Goal: Transaction & Acquisition: Purchase product/service

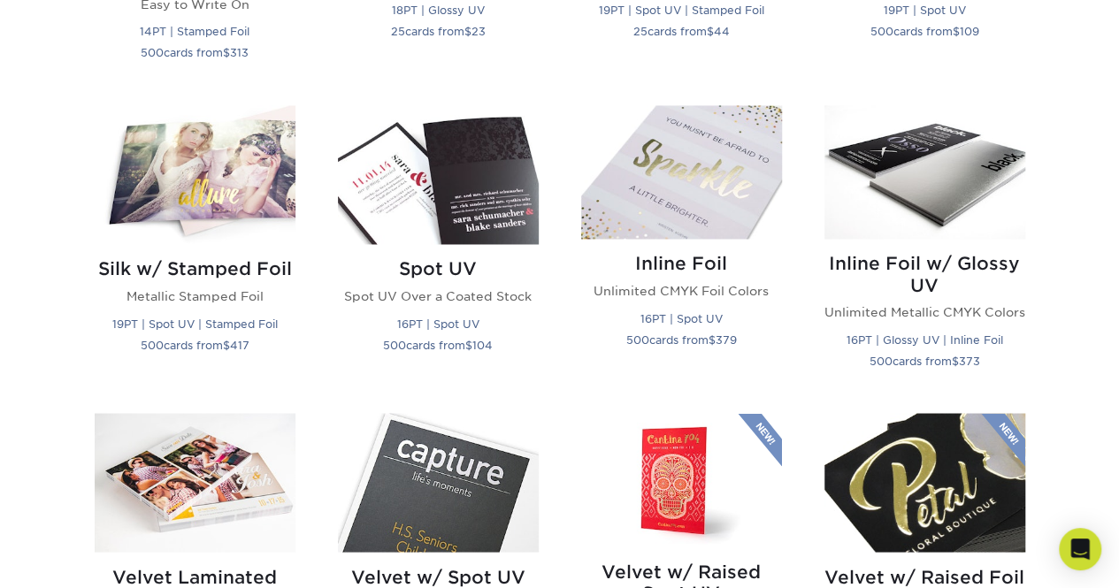
scroll to position [1398, 0]
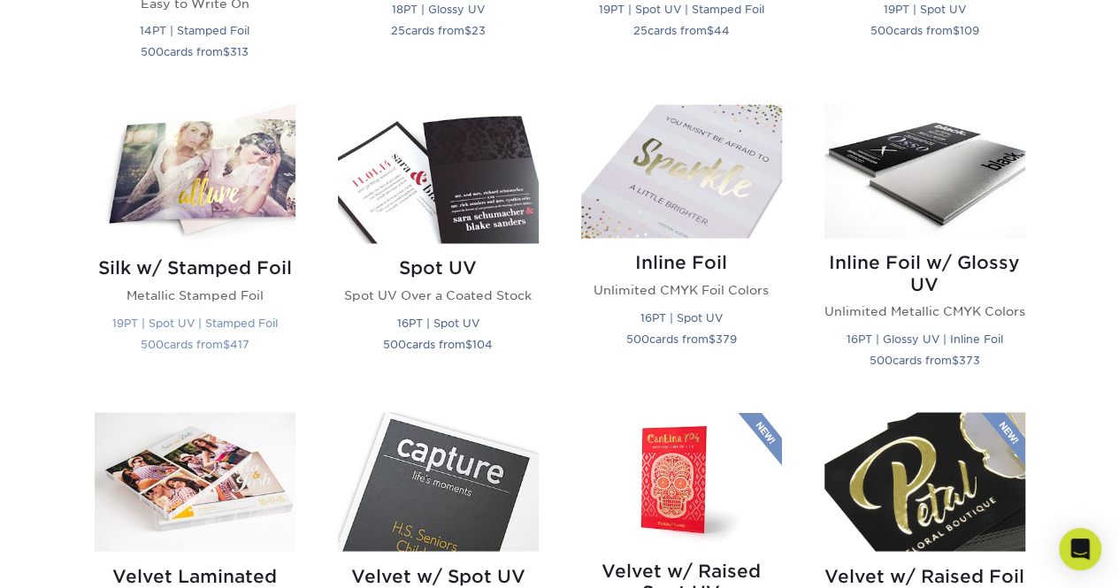
click at [251, 204] on img at bounding box center [195, 173] width 201 height 139
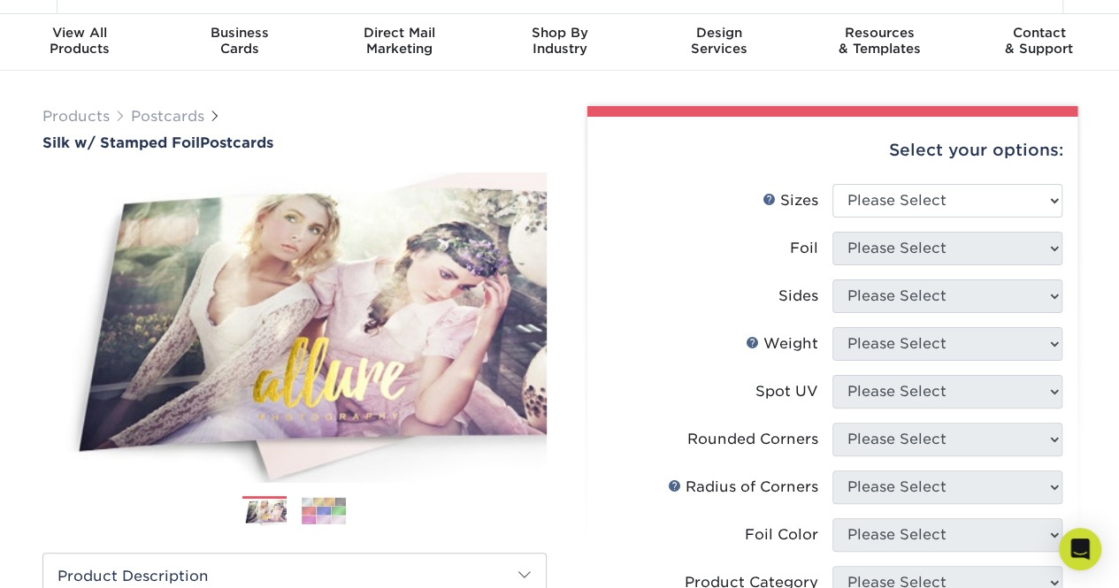
scroll to position [44, 0]
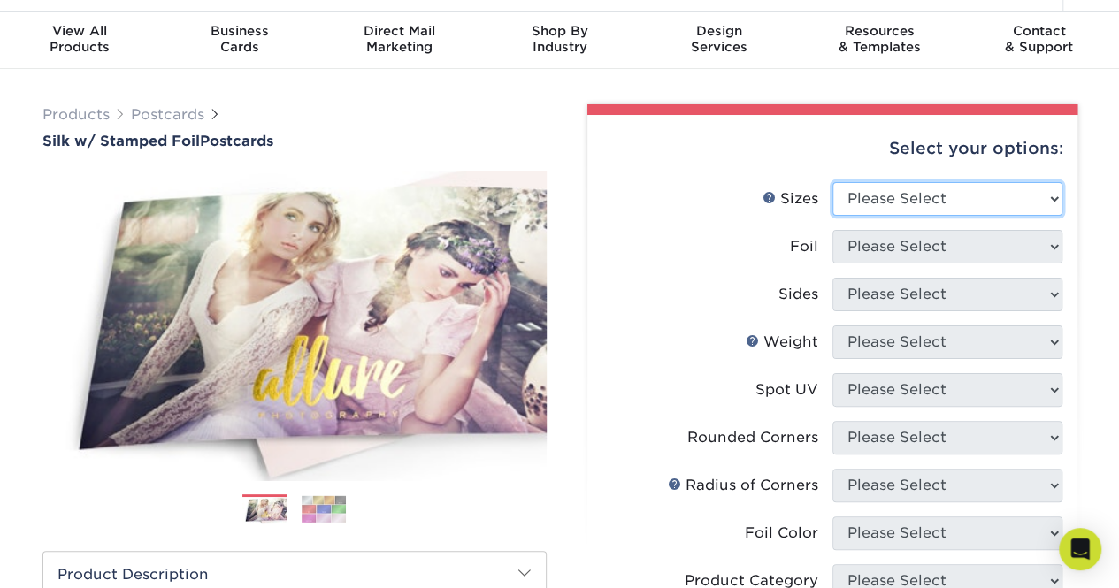
click at [1000, 190] on select "Please Select 3" x 5" 4" x 6" 4.25" x 5.5" 4.25" x 6" 5" x 7"" at bounding box center [947, 199] width 230 height 34
select select "5.00x7.00"
click at [832, 182] on select "Please Select 3" x 5" 4" x 6" 4.25" x 5.5" 4.25" x 6" 5" x 7"" at bounding box center [947, 199] width 230 height 34
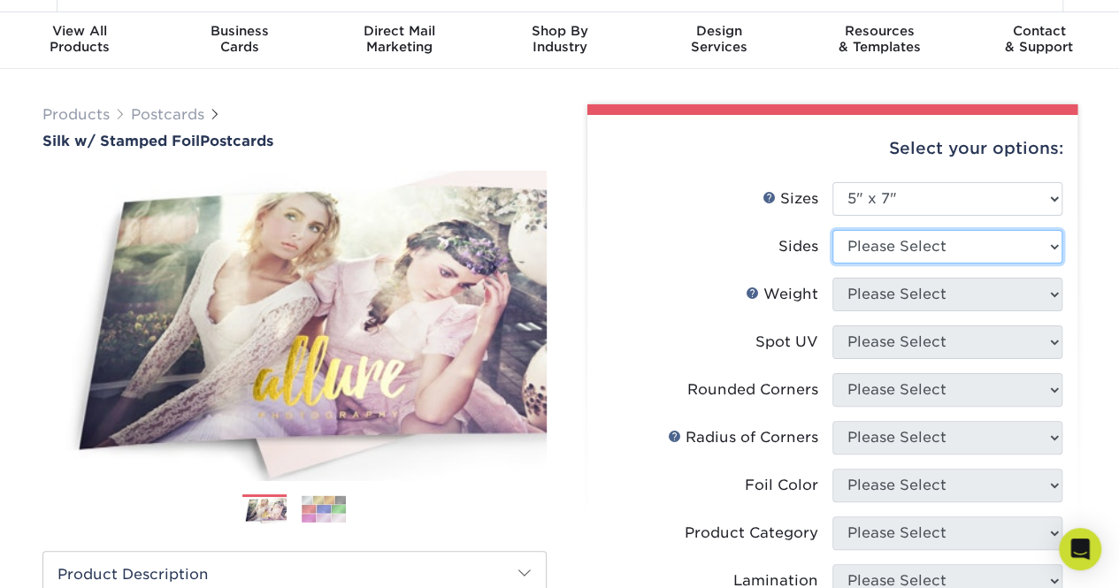
click at [999, 256] on select "Please Select Print Both Sides - Foil Both Sides Print Both Sides - Foil Front …" at bounding box center [947, 247] width 230 height 34
click at [832, 230] on select "Please Select Print Both Sides - Foil Both Sides Print Both Sides - Foil Front …" at bounding box center [947, 247] width 230 height 34
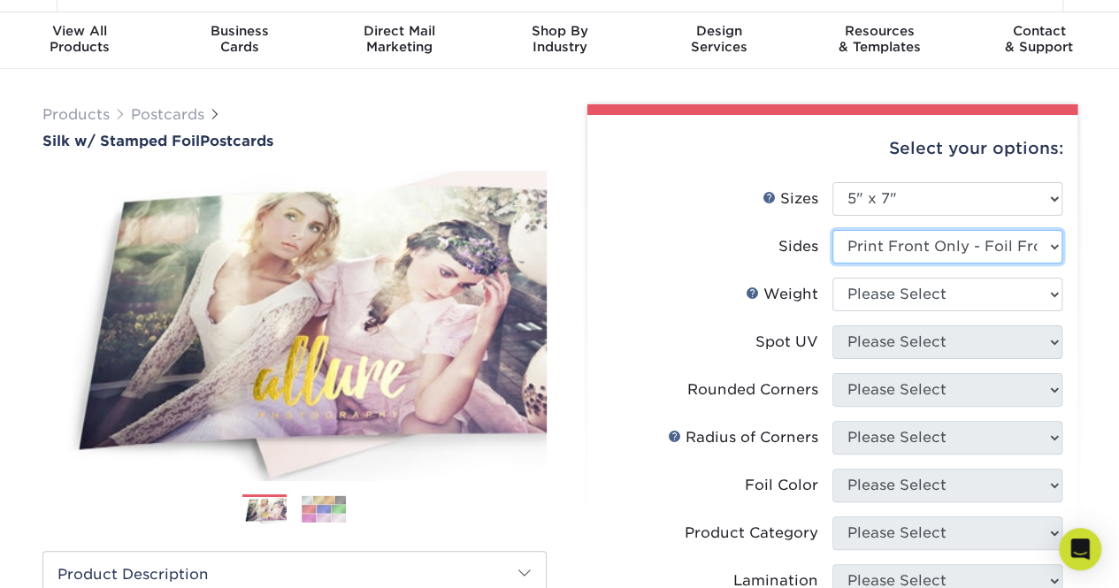
click at [1038, 241] on select "Please Select Print Both Sides - Foil Both Sides Print Both Sides - Foil Front …" at bounding box center [947, 247] width 230 height 34
click at [832, 230] on select "Please Select Print Both Sides - Foil Both Sides Print Both Sides - Foil Front …" at bounding box center [947, 247] width 230 height 34
click at [1042, 234] on select "Please Select Print Both Sides - Foil Both Sides Print Both Sides - Foil Front …" at bounding box center [947, 247] width 230 height 34
select select "a75ac2f1-9911-48d6-841d-245b5ac08f27"
click at [832, 230] on select "Please Select Print Both Sides - Foil Both Sides Print Both Sides - Foil Front …" at bounding box center [947, 247] width 230 height 34
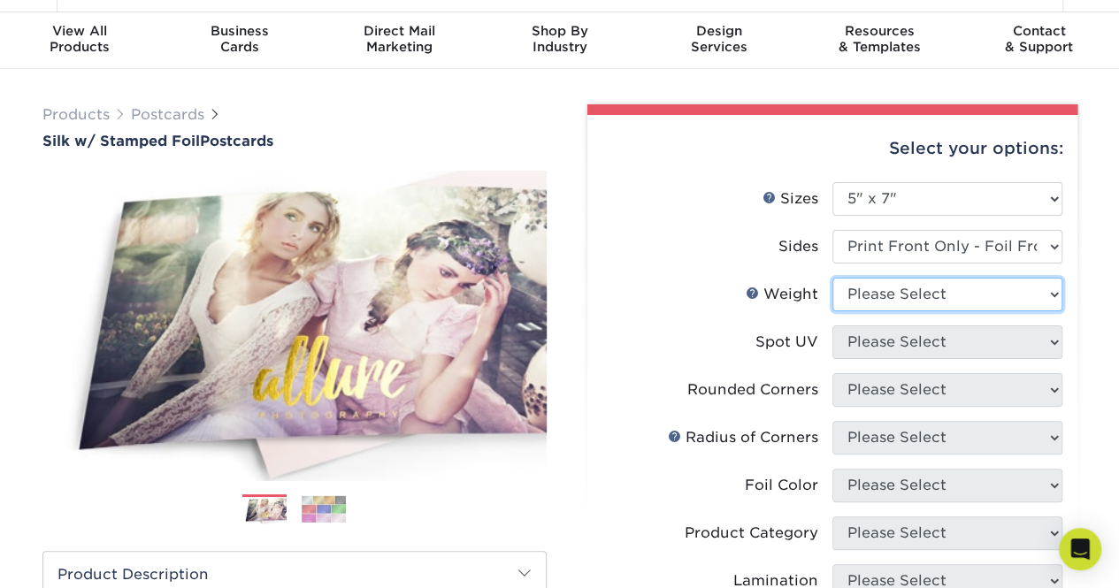
click at [1014, 293] on select "Please Select 16PT" at bounding box center [947, 295] width 230 height 34
select select "16PT"
click at [832, 278] on select "Please Select 16PT" at bounding box center [947, 295] width 230 height 34
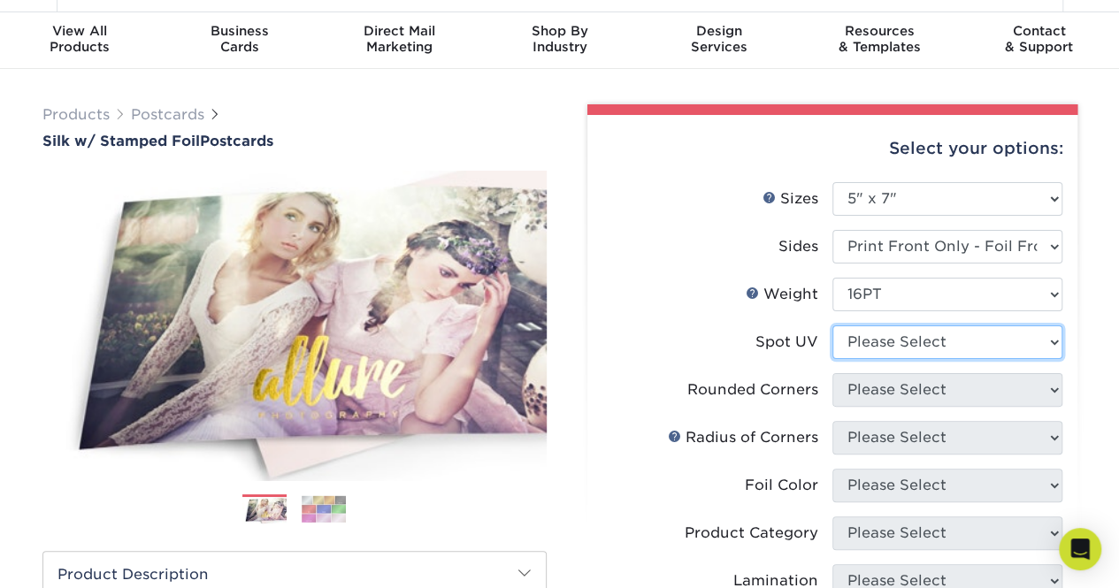
click at [1013, 335] on select "Please Select No Spot UV Front Only" at bounding box center [947, 343] width 230 height 34
select select "3"
click at [832, 326] on select "Please Select No Spot UV Front Only" at bounding box center [947, 343] width 230 height 34
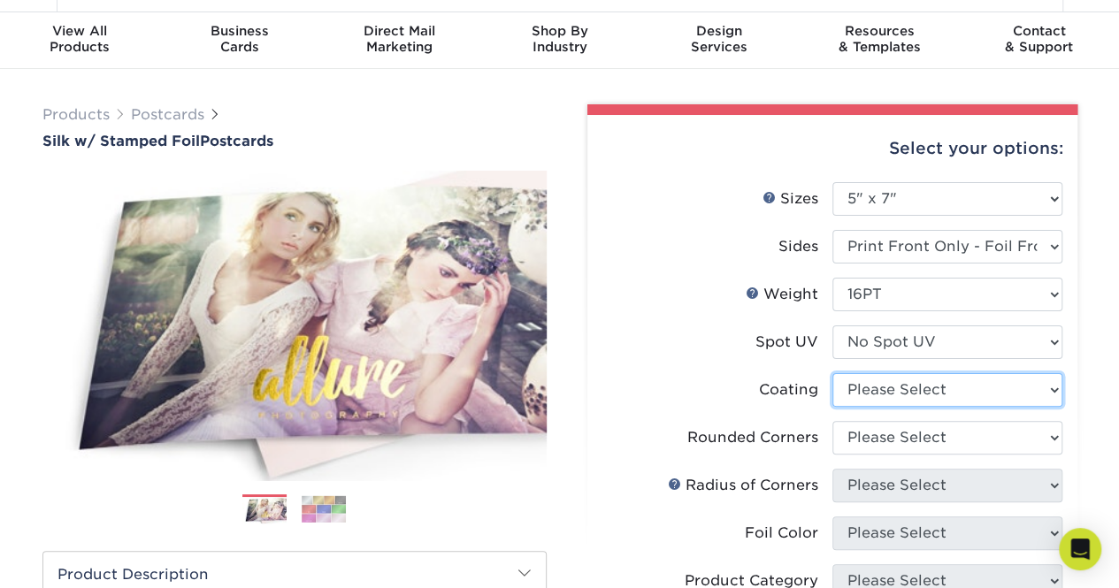
click at [1003, 380] on select at bounding box center [947, 390] width 230 height 34
select select "3e7618de-abca-4bda-9f97-8b9129e913d8"
click at [832, 373] on select at bounding box center [947, 390] width 230 height 34
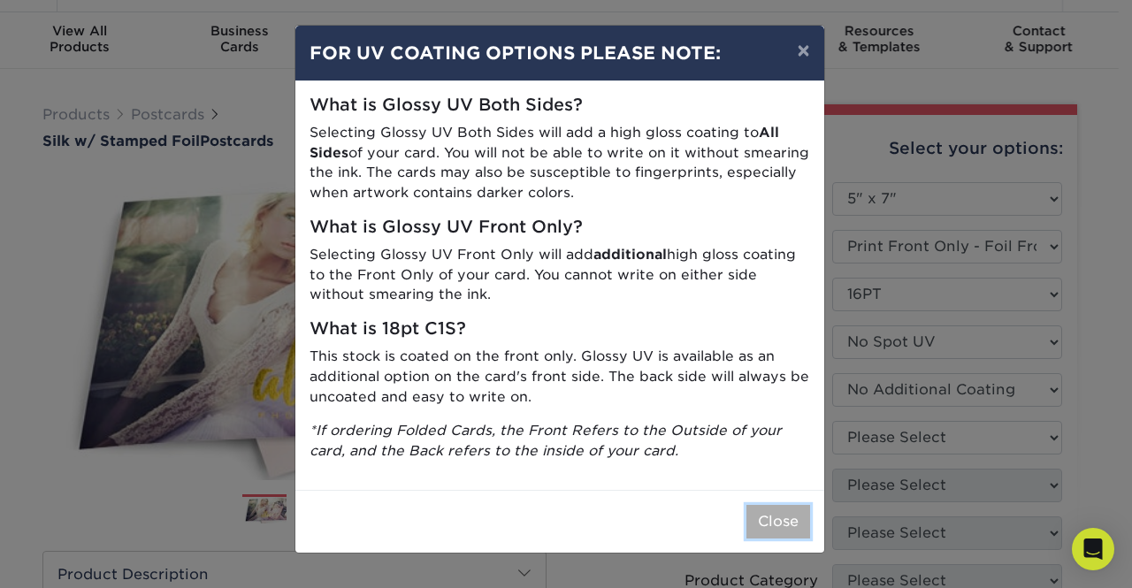
click at [784, 524] on button "Close" at bounding box center [779, 522] width 64 height 34
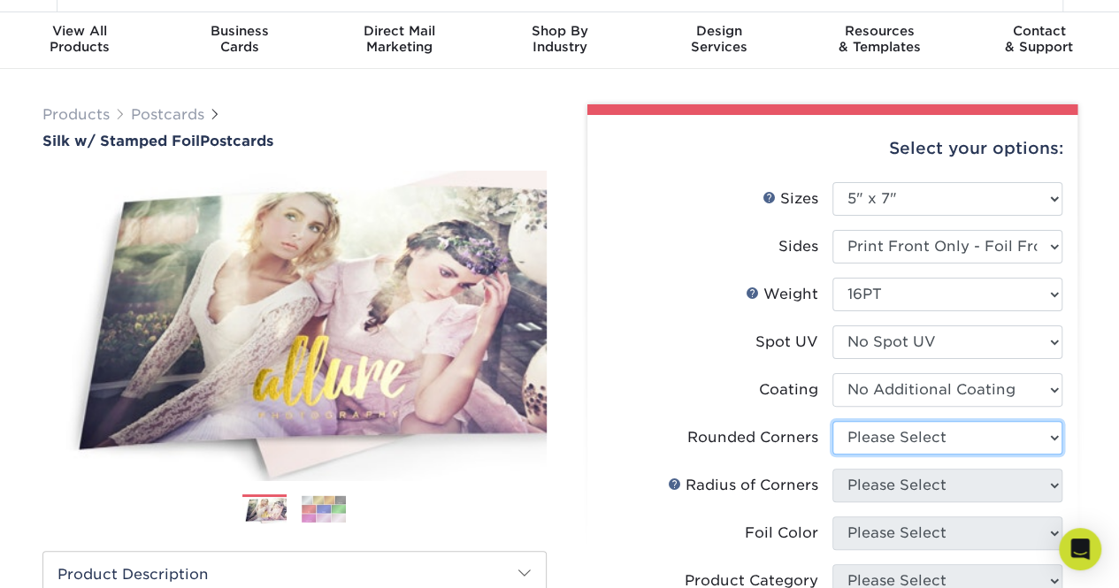
click at [980, 436] on select "Please Select Yes - Round 4 Corners No" at bounding box center [947, 438] width 230 height 34
select select "7672df9e-0e0a-464d-8e1f-920c575e4da3"
click at [832, 421] on select "Please Select Yes - Round 4 Corners No" at bounding box center [947, 438] width 230 height 34
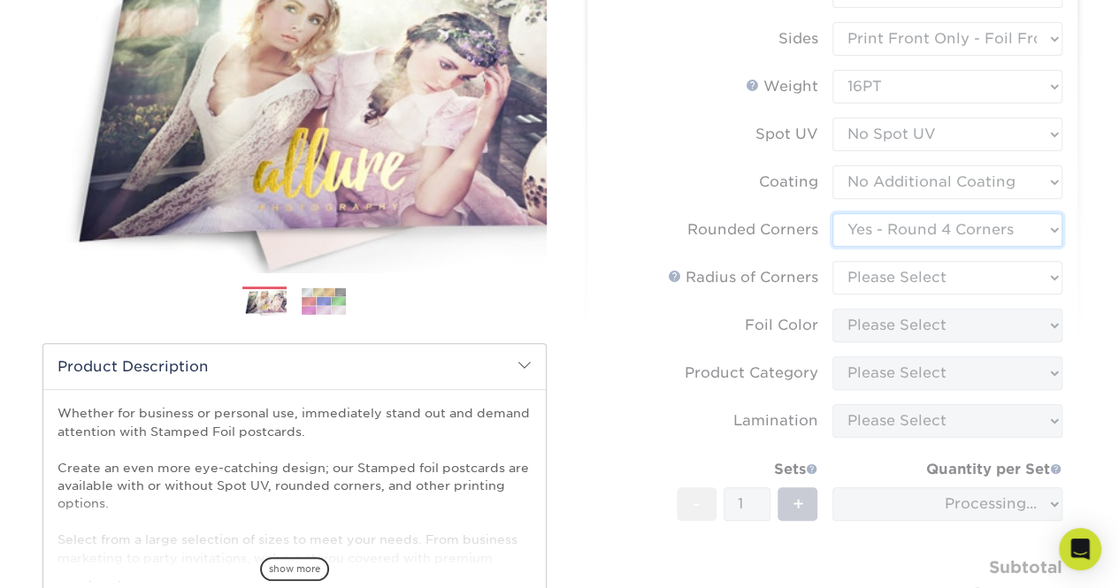
scroll to position [257, 0]
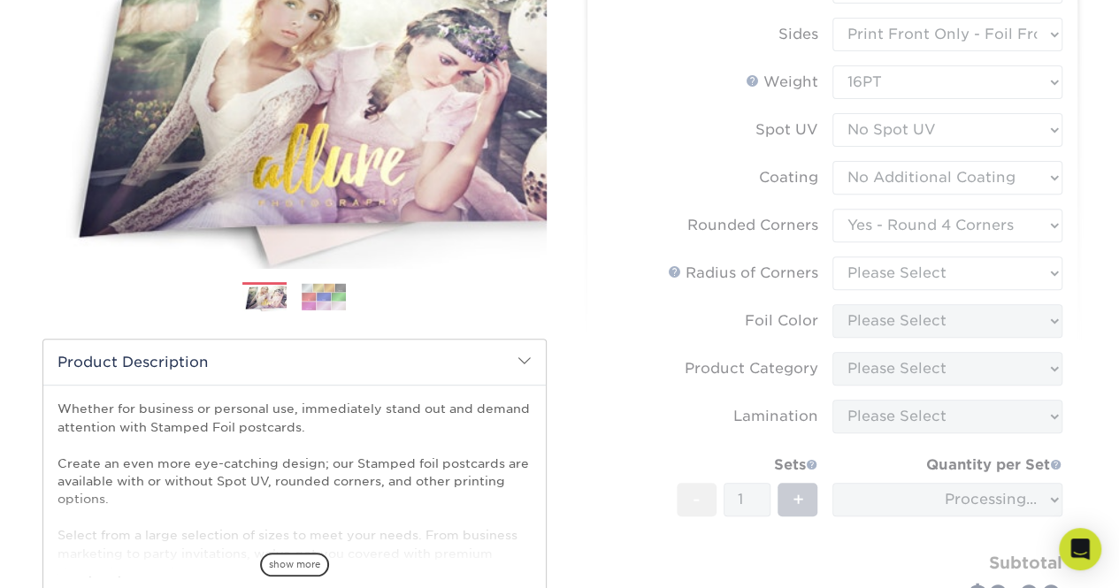
click at [984, 274] on form "Sizes Help Sizes Please Select 3" x 5" 4" x 6" 4.25" x 5.5" 4.25" x 6" 5" x 7" …" at bounding box center [832, 312] width 462 height 684
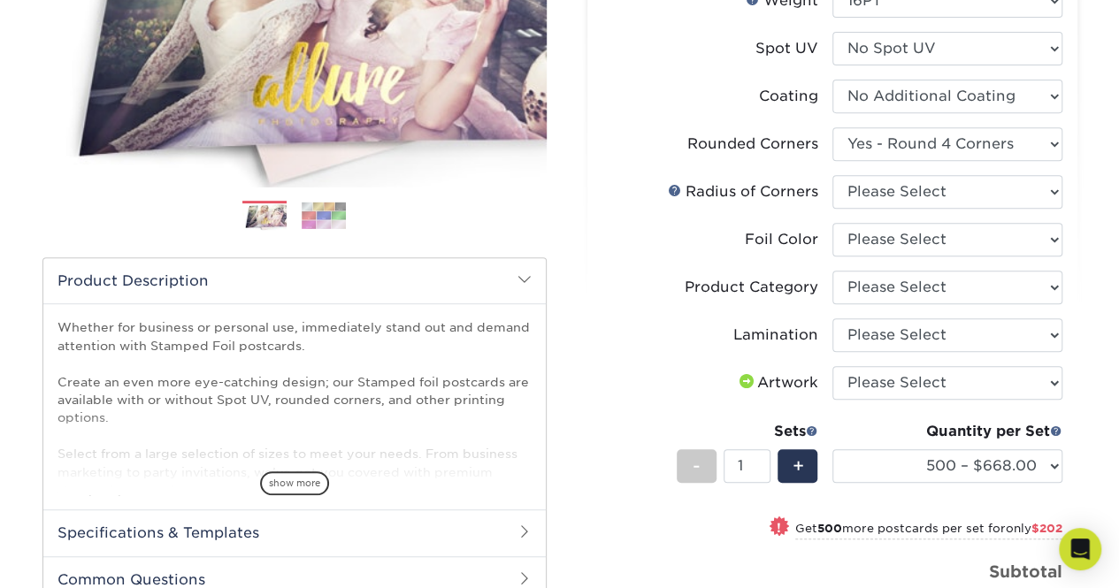
scroll to position [336, 0]
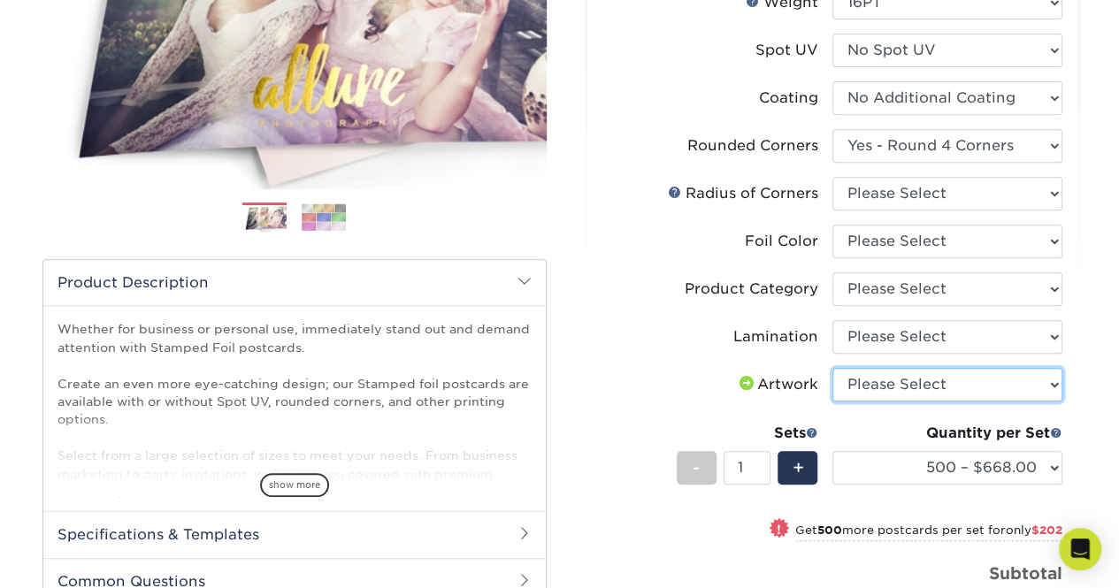
click at [952, 388] on select "Please Select I will upload files I need a design - $150" at bounding box center [947, 385] width 230 height 34
select select "upload"
click at [832, 368] on select "Please Select I will upload files I need a design - $150" at bounding box center [947, 385] width 230 height 34
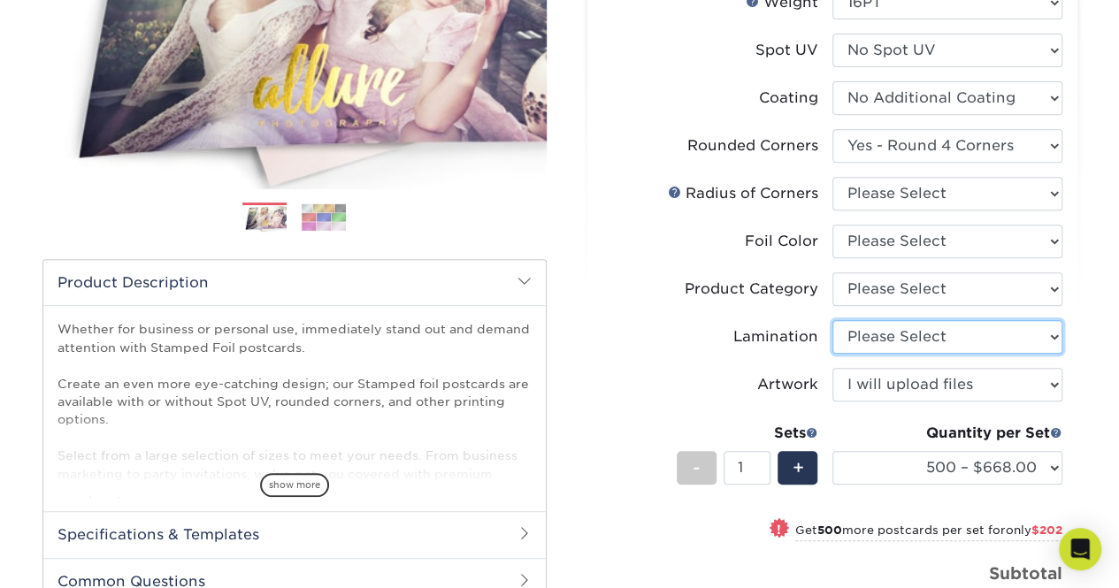
click at [995, 346] on select "Please Select Silk" at bounding box center [947, 337] width 230 height 34
select select "ccacb42f-45f7-42d3-bbd3-7c8421cf37f0"
click at [832, 320] on select "Please Select Silk" at bounding box center [947, 337] width 230 height 34
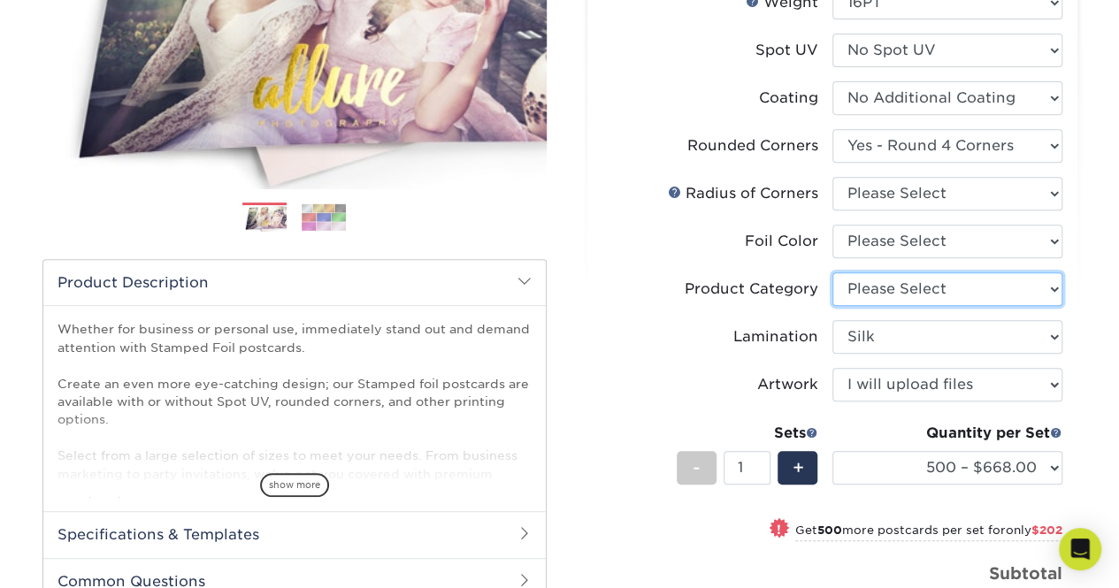
click at [1006, 273] on select "Please Select Postcards" at bounding box center [947, 289] width 230 height 34
select select "9b7272e0-d6c8-4c3c-8e97-d3a1bcdab858"
click at [832, 272] on select "Please Select Postcards" at bounding box center [947, 289] width 230 height 34
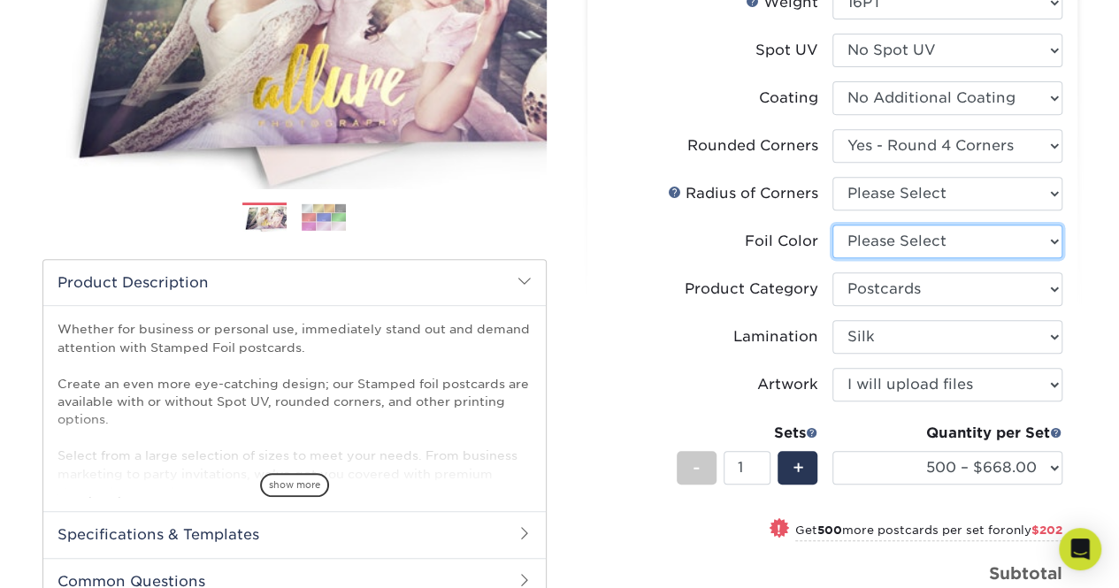
click at [1002, 248] on select "Please Select Silver Foil Black Foil Blue Foil Copper Foil Gold Foil Red Foil R…" at bounding box center [947, 242] width 230 height 34
click at [972, 245] on select "Please Select Silver Foil Black Foil Blue Foil Copper Foil Gold Foil Red Foil R…" at bounding box center [947, 242] width 230 height 34
click at [962, 250] on select "Please Select Silver Foil Black Foil Blue Foil Copper Foil Gold Foil Red Foil R…" at bounding box center [947, 242] width 230 height 34
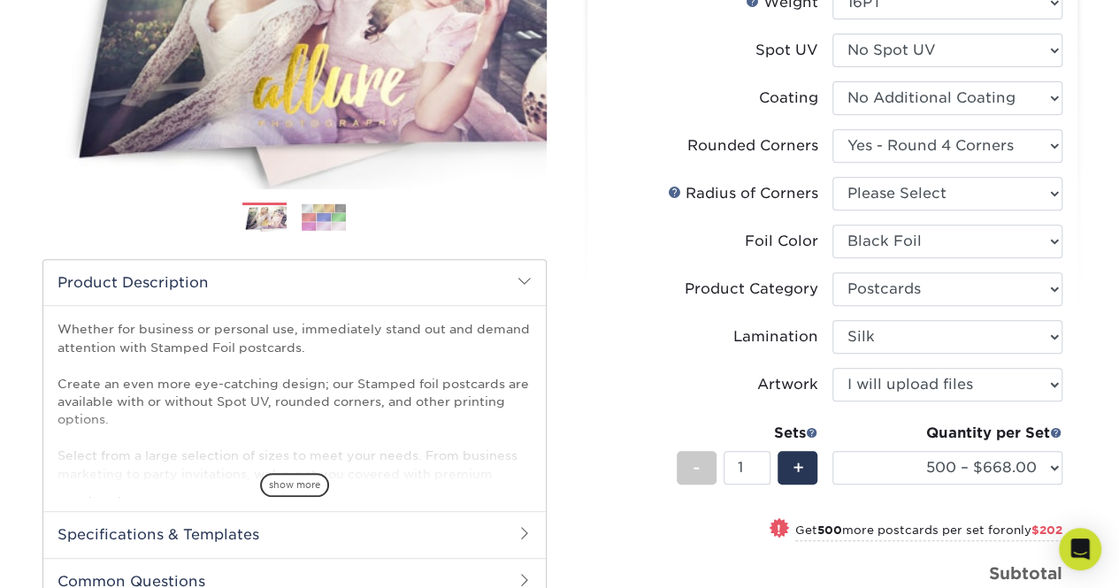
click at [832, 225] on select "Please Select Silver Foil Black Foil Blue Foil Copper Foil Gold Foil Red Foil R…" at bounding box center [947, 242] width 230 height 34
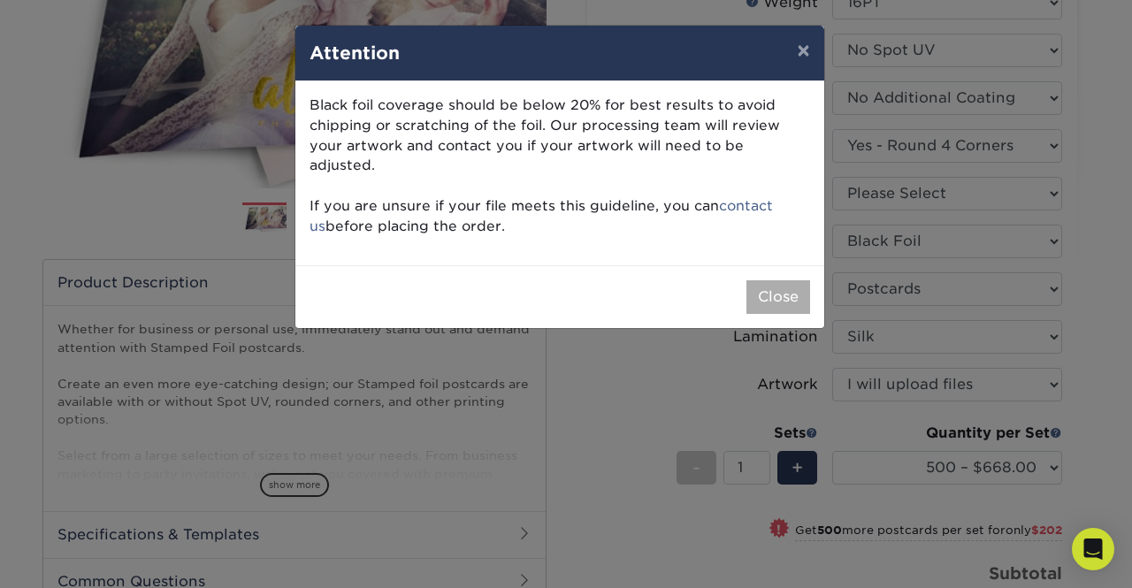
click at [787, 280] on button "Close" at bounding box center [779, 297] width 64 height 34
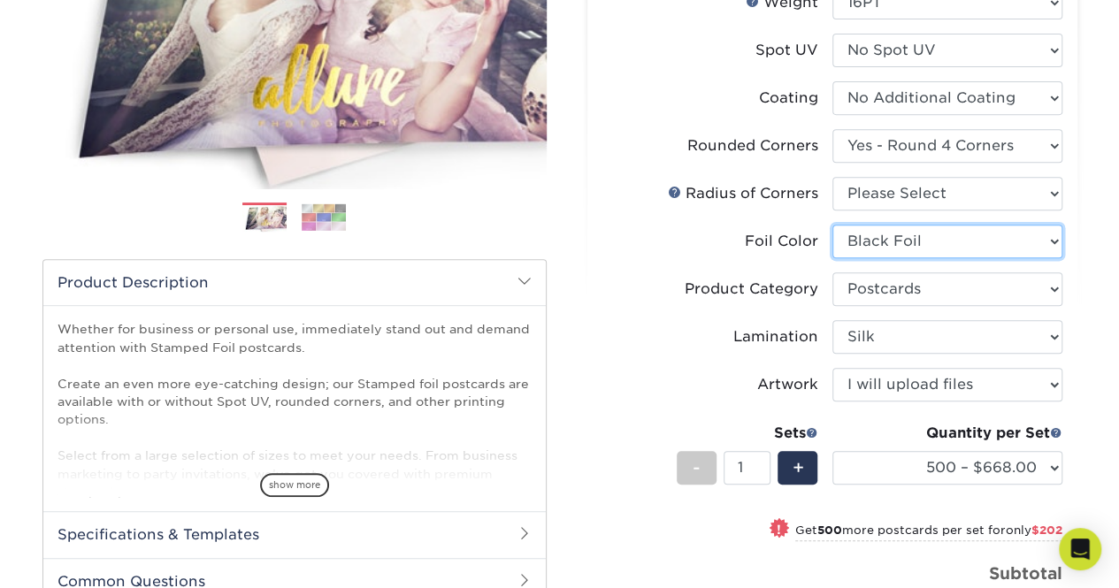
click at [955, 240] on select "Please Select Silver Foil Black Foil Blue Foil Copper Foil Gold Foil Red Foil R…" at bounding box center [947, 242] width 230 height 34
select select "a834dd52-fe06-4ed6-9a86-5bd3c2d02515"
click at [832, 225] on select "Please Select Silver Foil Black Foil Blue Foil Copper Foil Gold Foil Red Foil R…" at bounding box center [947, 242] width 230 height 34
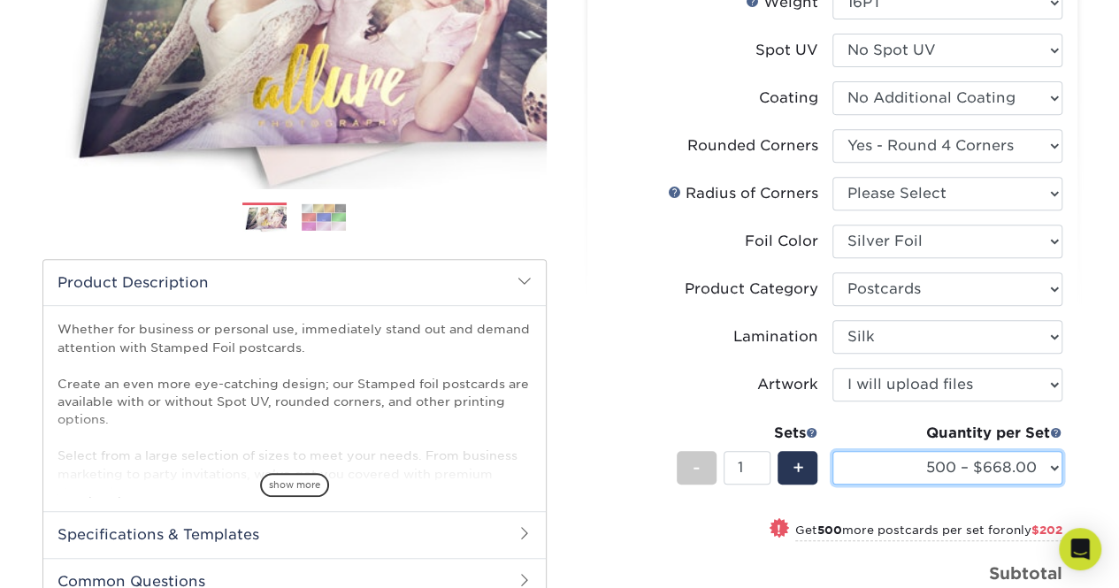
click at [1037, 453] on select "500 – $668.00 1000 – $870.00 2500 – $1736.00 5000 – $2727.00" at bounding box center [947, 468] width 230 height 34
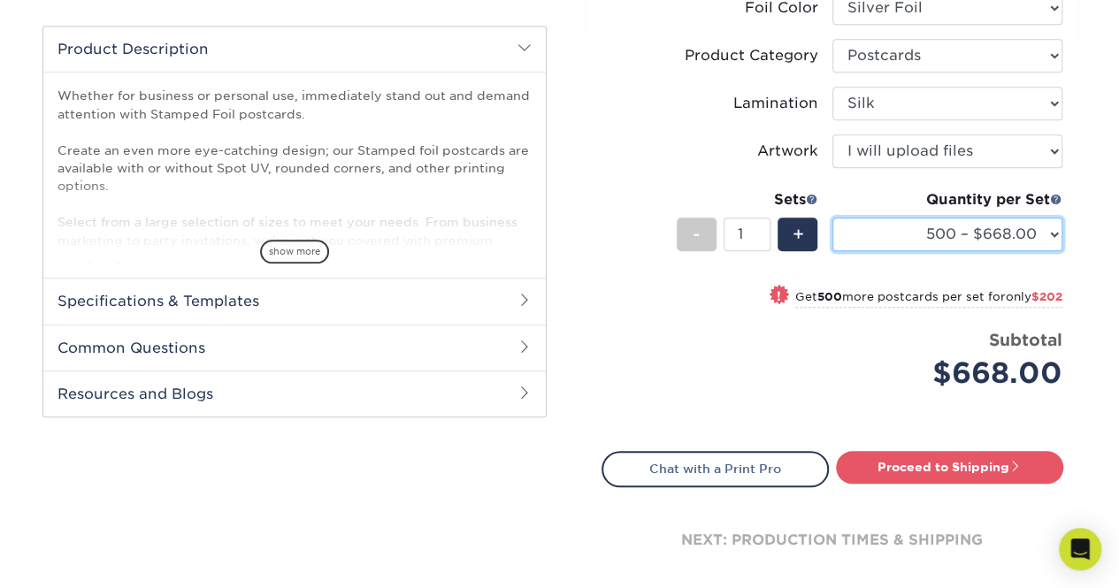
scroll to position [569, 0]
